Goal: Task Accomplishment & Management: Manage account settings

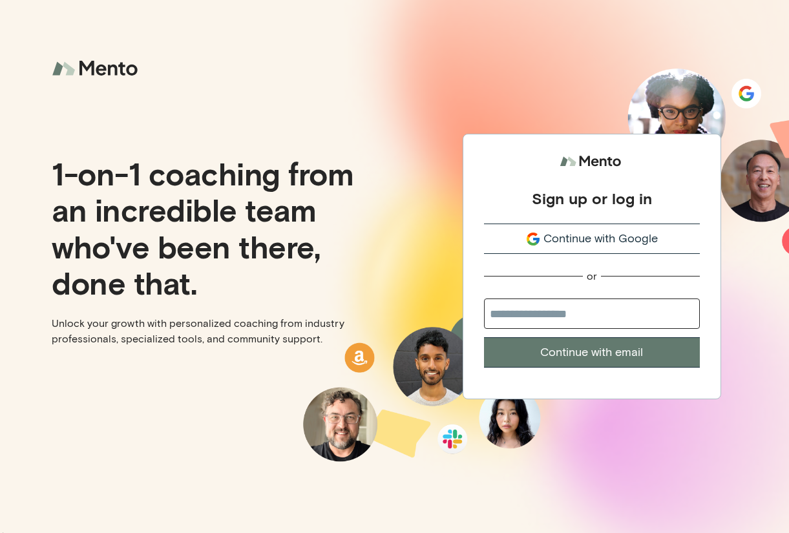
click at [623, 323] on input "email" at bounding box center [592, 314] width 216 height 30
type input "**********"
click at [731, 314] on div "**********" at bounding box center [592, 266] width 395 height 533
click at [639, 360] on button "Continue with email" at bounding box center [592, 352] width 216 height 30
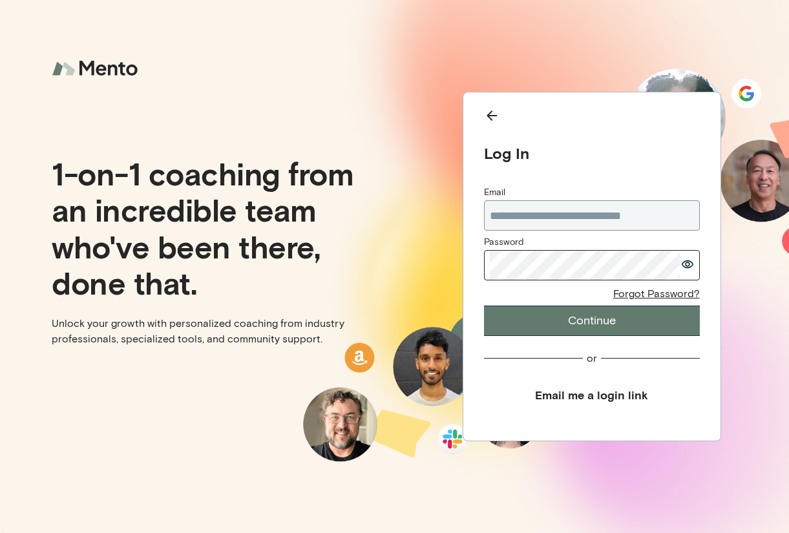
click at [484, 306] on button "Continue" at bounding box center [592, 321] width 216 height 30
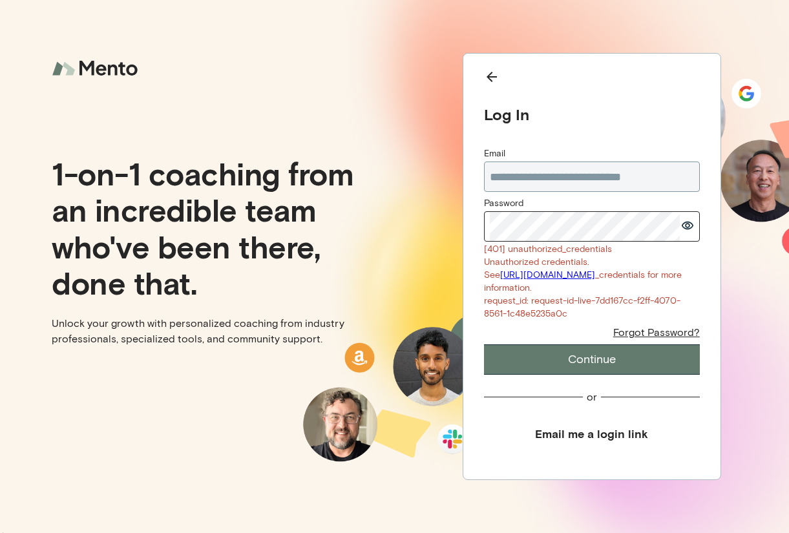
click at [646, 336] on div "Forgot Password?" at bounding box center [656, 333] width 87 height 14
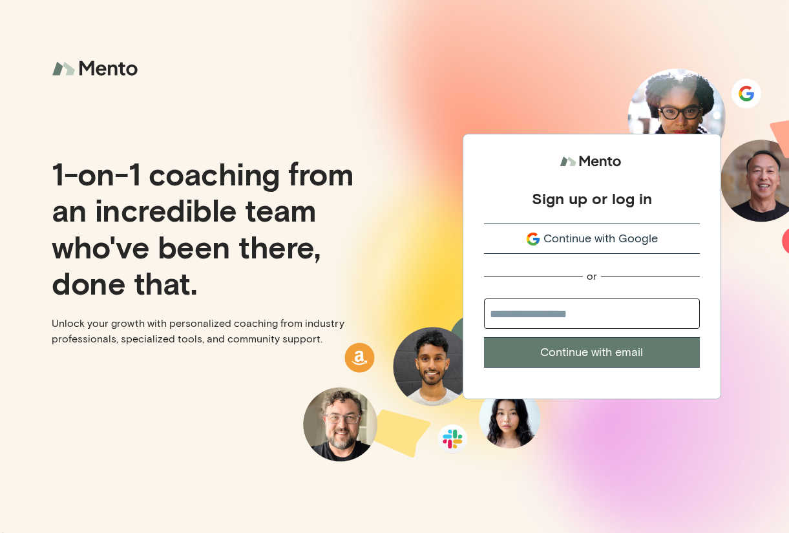
click at [591, 315] on input "email" at bounding box center [592, 314] width 216 height 30
type input "**********"
click at [734, 348] on div "**********" at bounding box center [592, 266] width 395 height 533
click at [648, 355] on button "Continue with email" at bounding box center [592, 352] width 216 height 30
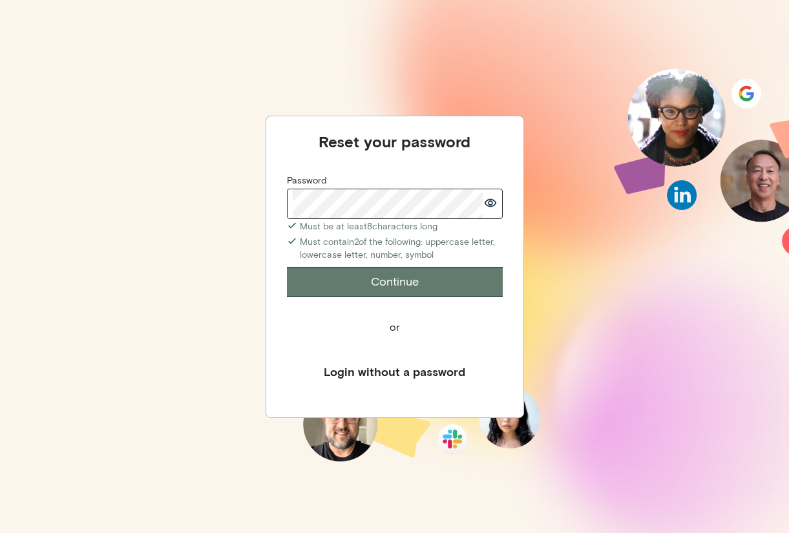
click at [626, 282] on div "Reset your password Password Must be at least 8 characters long Must contain 2 …" at bounding box center [394, 266] width 789 height 533
click at [437, 273] on button "Continue" at bounding box center [395, 282] width 216 height 30
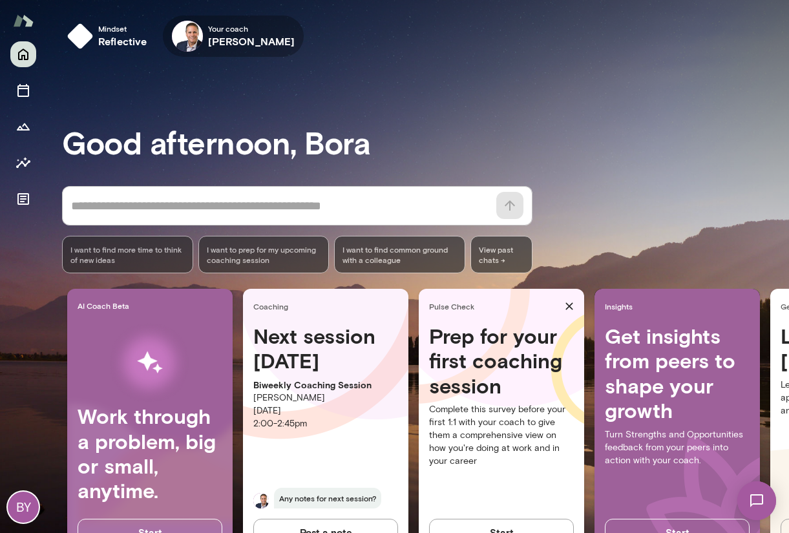
click at [0, 0] on icon "button" at bounding box center [0, 0] width 0 height 0
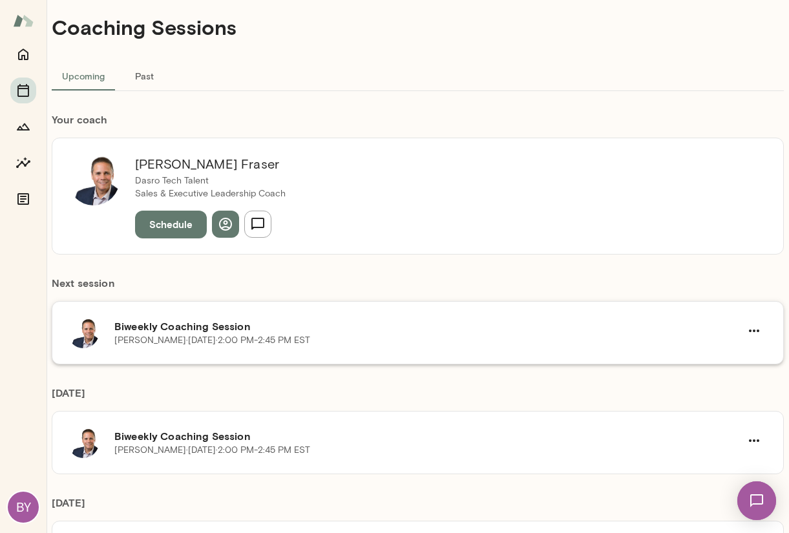
scroll to position [65, 0]
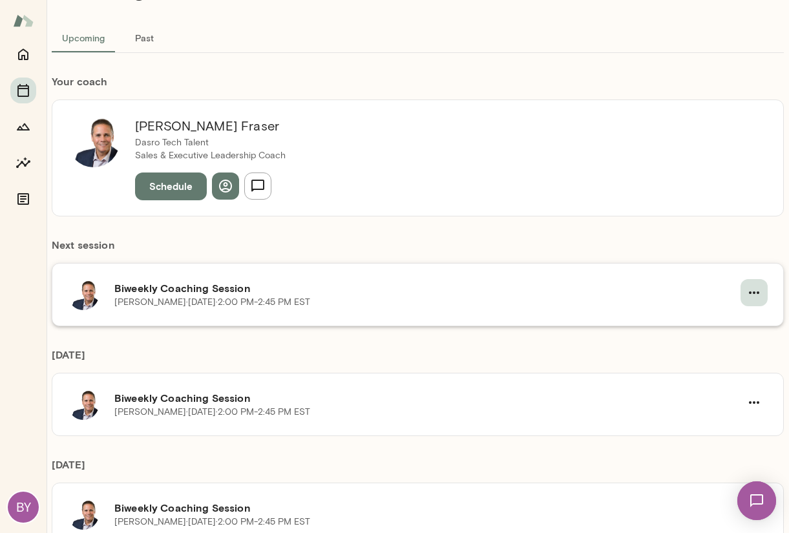
click at [746, 291] on icon "button" at bounding box center [754, 293] width 16 height 16
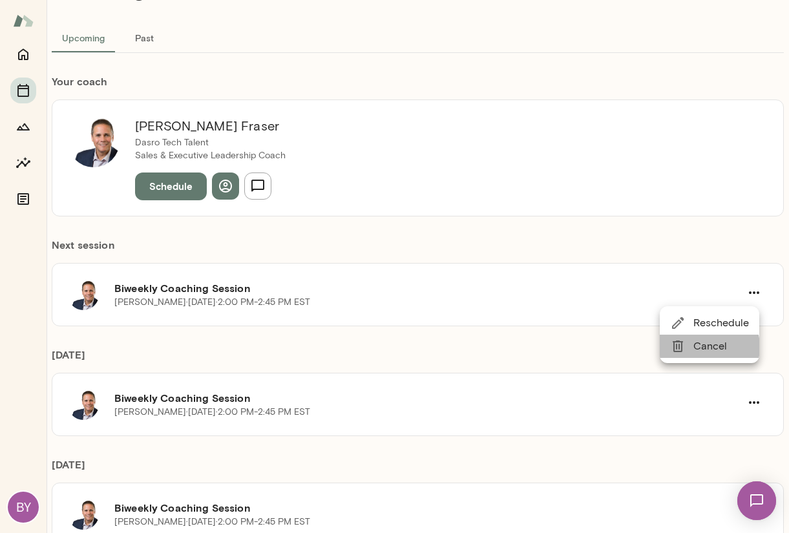
click at [704, 347] on span "Cancel" at bounding box center [721, 347] width 56 height 16
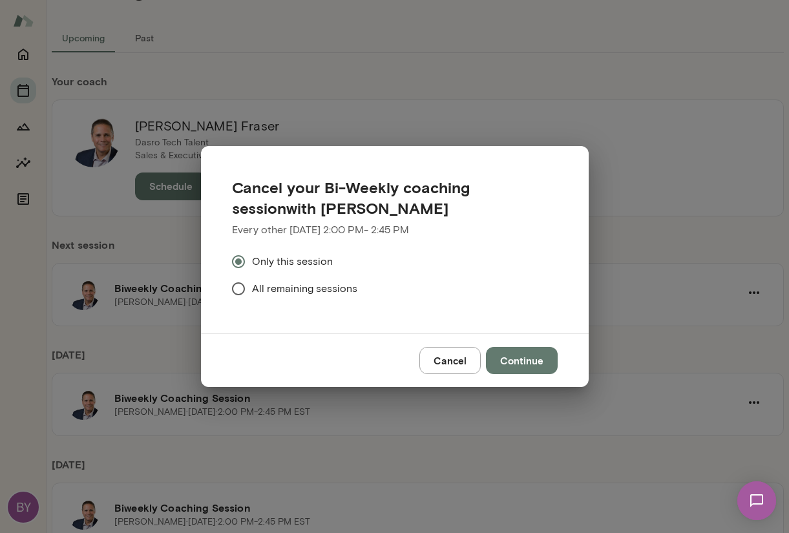
click at [537, 366] on button "Continue" at bounding box center [522, 360] width 72 height 27
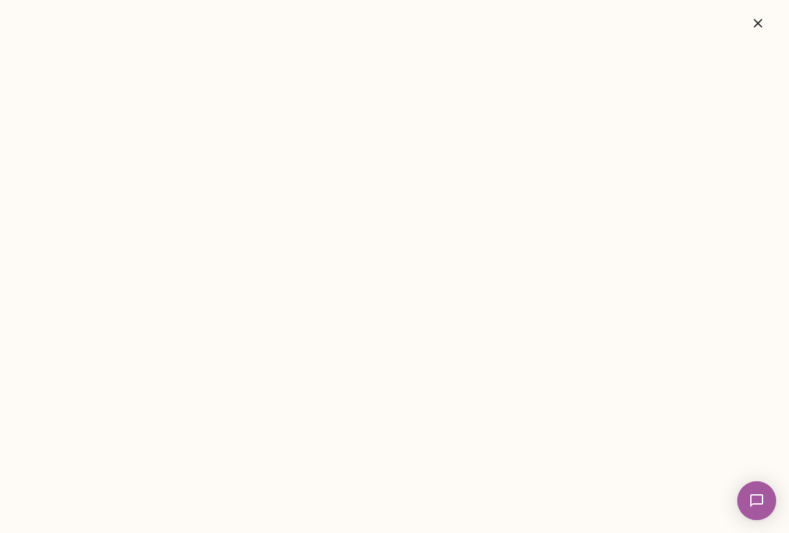
click at [764, 18] on icon "button" at bounding box center [758, 24] width 16 height 16
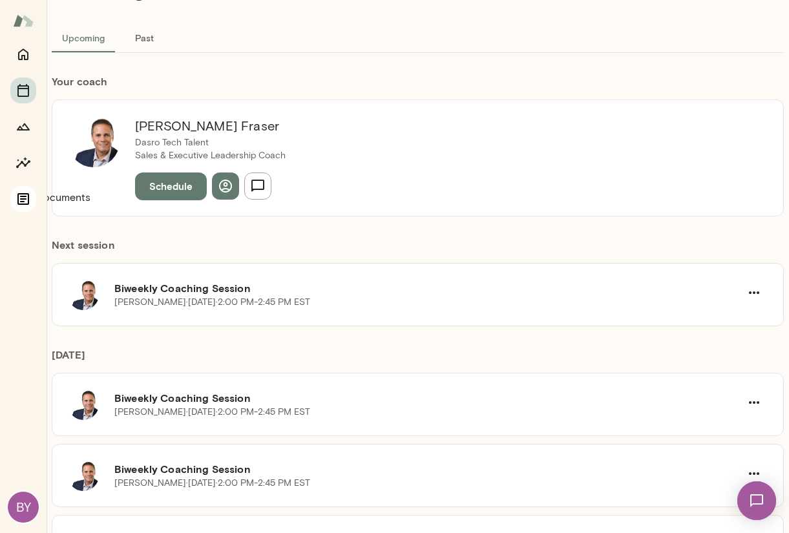
click at [16, 201] on icon "Documents" at bounding box center [24, 199] width 16 height 16
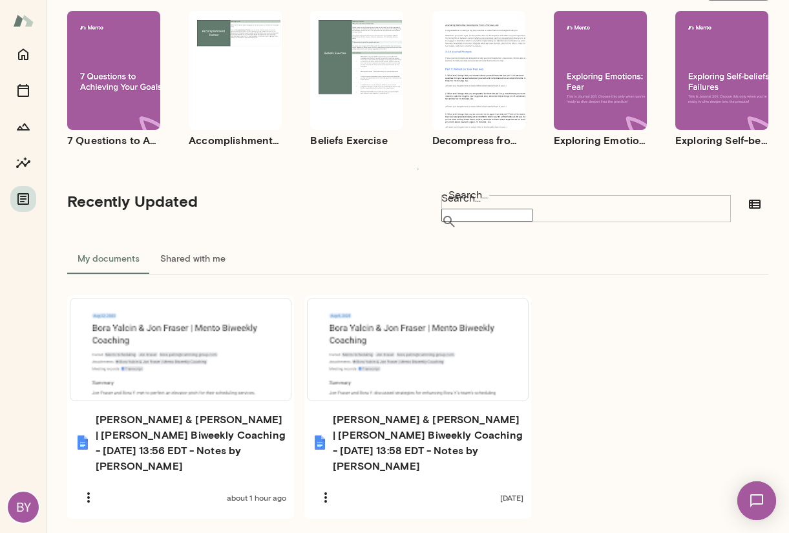
scroll to position [148, 0]
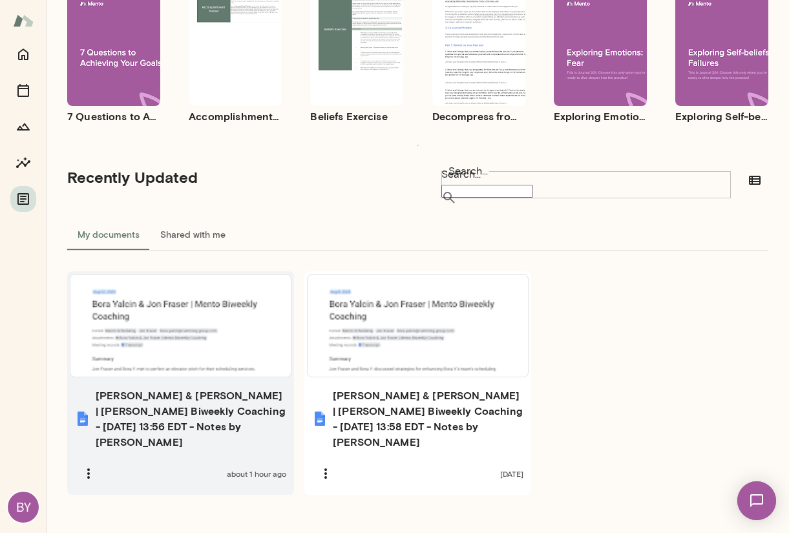
click at [193, 328] on div at bounding box center [181, 326] width 210 height 92
